Goal: Browse casually: Explore the website without a specific task or goal

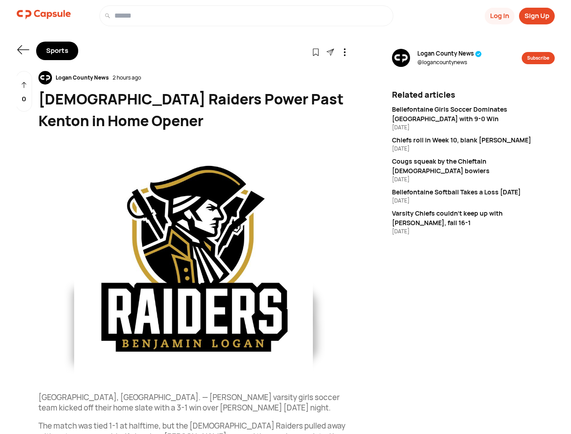
click at [499, 16] on button "Log In" at bounding box center [500, 16] width 30 height 17
click at [537, 16] on button "Sign Up" at bounding box center [537, 16] width 36 height 17
click at [23, 50] on icon at bounding box center [23, 49] width 12 height 9
click at [316, 52] on icon at bounding box center [316, 52] width 8 height 8
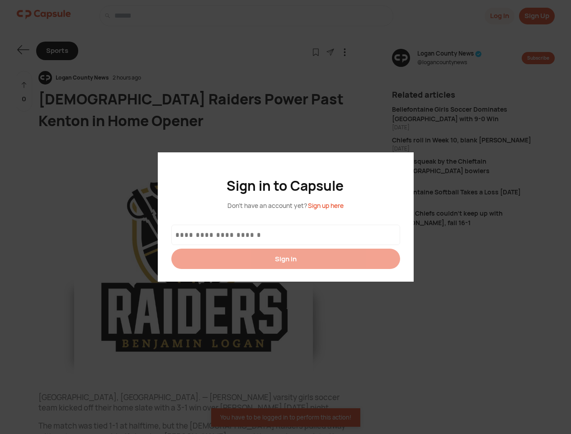
click at [330, 52] on div at bounding box center [285, 217] width 571 height 434
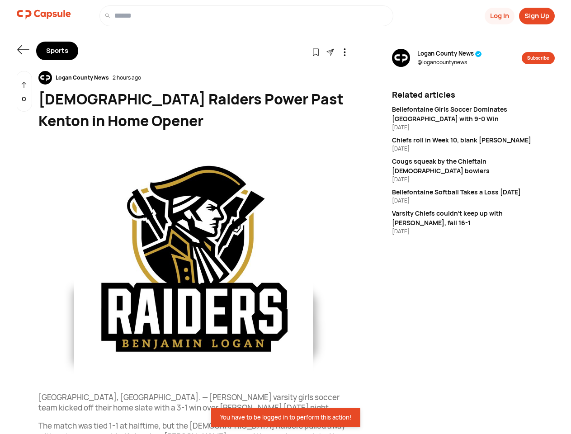
click at [345, 52] on icon at bounding box center [345, 52] width 8 height 8
click at [194, 78] on div "Logan County News 2 hours ago" at bounding box center [193, 78] width 310 height 14
click at [194, 262] on img at bounding box center [193, 261] width 310 height 239
click at [24, 91] on div "0" at bounding box center [24, 91] width 16 height 41
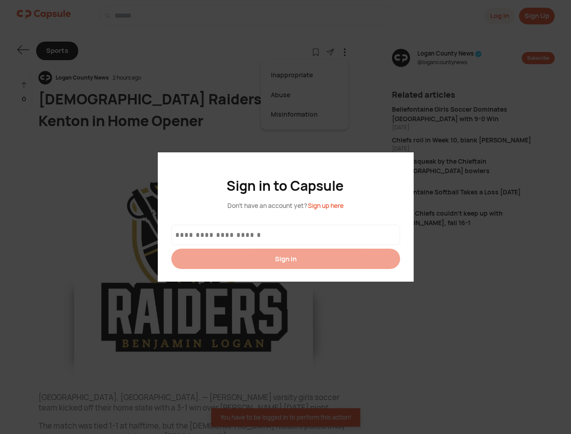
click at [450, 58] on div at bounding box center [285, 217] width 571 height 434
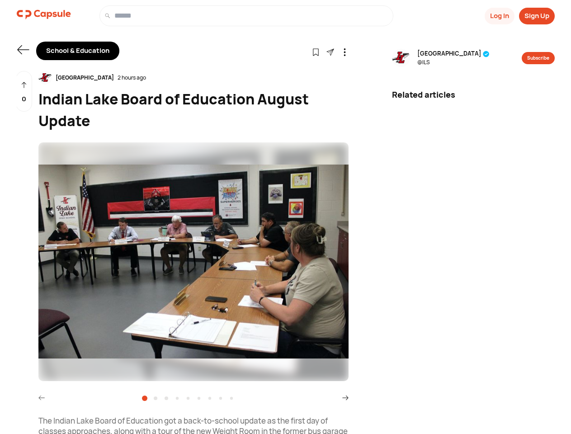
click at [499, 16] on button "Log In" at bounding box center [500, 16] width 30 height 17
click at [537, 16] on button "Sign Up" at bounding box center [537, 16] width 36 height 17
click at [23, 50] on icon at bounding box center [23, 49] width 12 height 9
click at [316, 52] on icon at bounding box center [316, 52] width 8 height 8
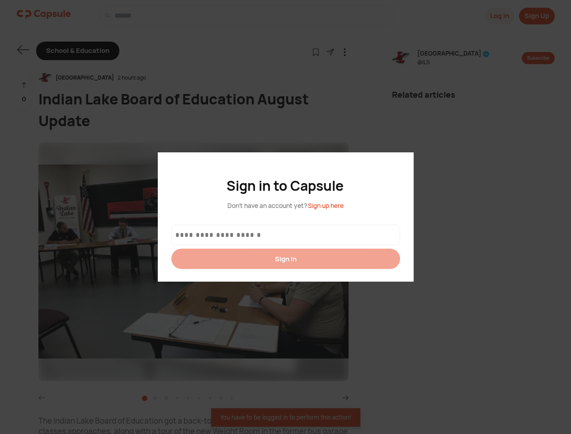
click at [330, 52] on div at bounding box center [285, 217] width 571 height 434
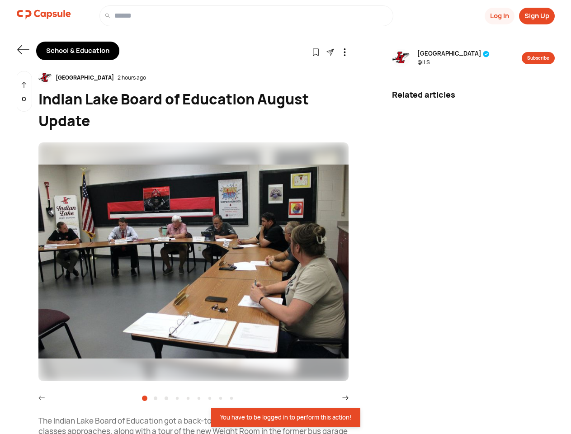
click at [345, 52] on icon at bounding box center [345, 52] width 8 height 8
click at [194, 78] on div "[GEOGRAPHIC_DATA] 2 hours ago" at bounding box center [193, 78] width 310 height 14
click at [194, 262] on img at bounding box center [193, 261] width 310 height 239
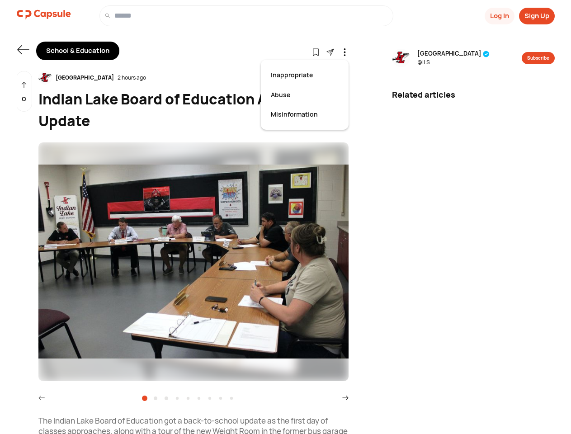
click at [42, 398] on icon at bounding box center [41, 398] width 6 height 6
click at [346, 398] on icon at bounding box center [345, 398] width 6 height 6
